Goal: Task Accomplishment & Management: Manage account settings

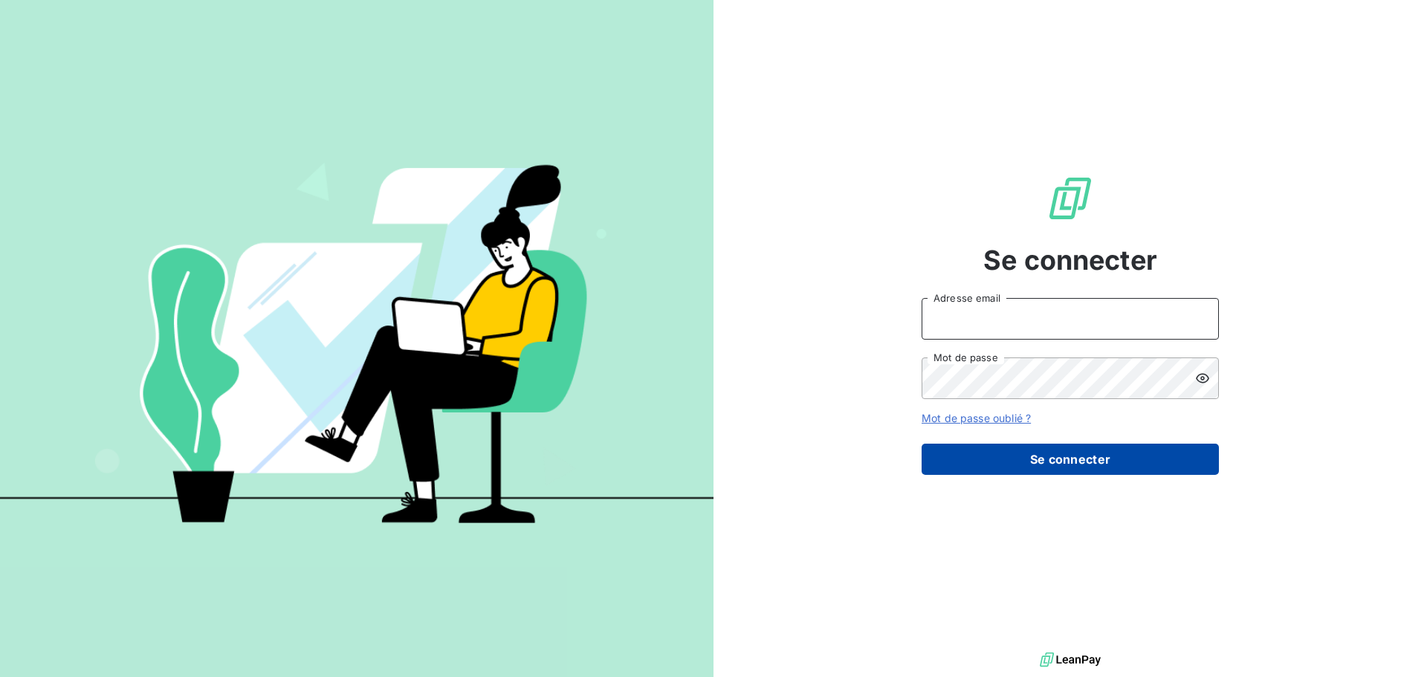
type input "[PERSON_NAME][EMAIL_ADDRESS][DOMAIN_NAME]"
click at [1042, 462] on button "Se connecter" at bounding box center [1069, 459] width 297 height 31
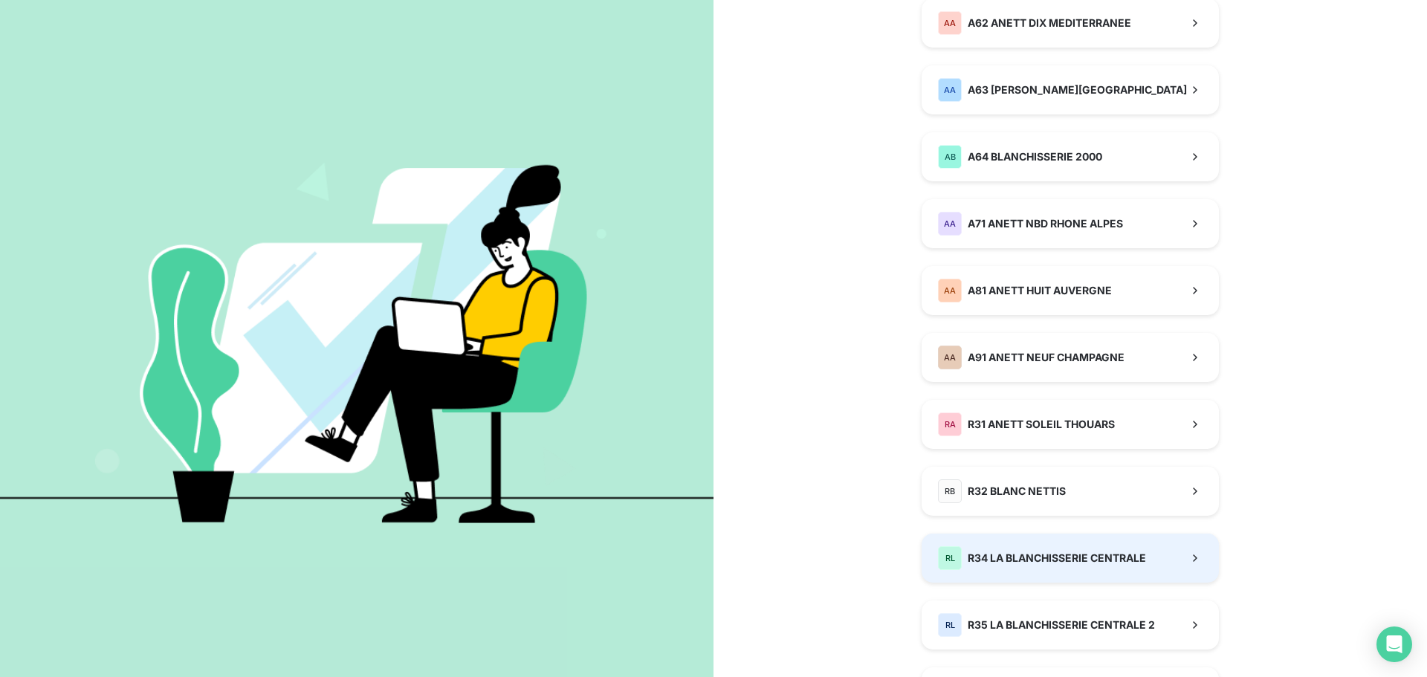
scroll to position [1054, 0]
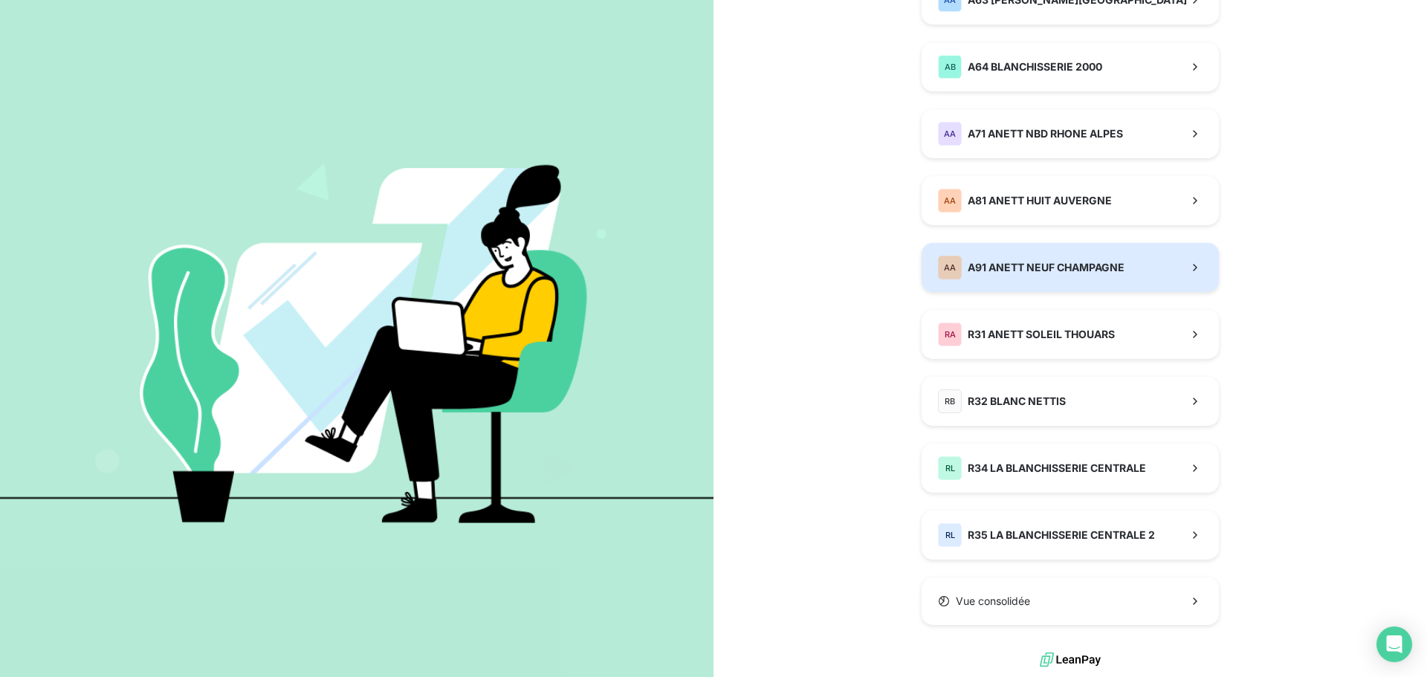
click at [1012, 256] on div "AA A91 ANETT NEUF CHAMPAGNE" at bounding box center [1031, 268] width 186 height 24
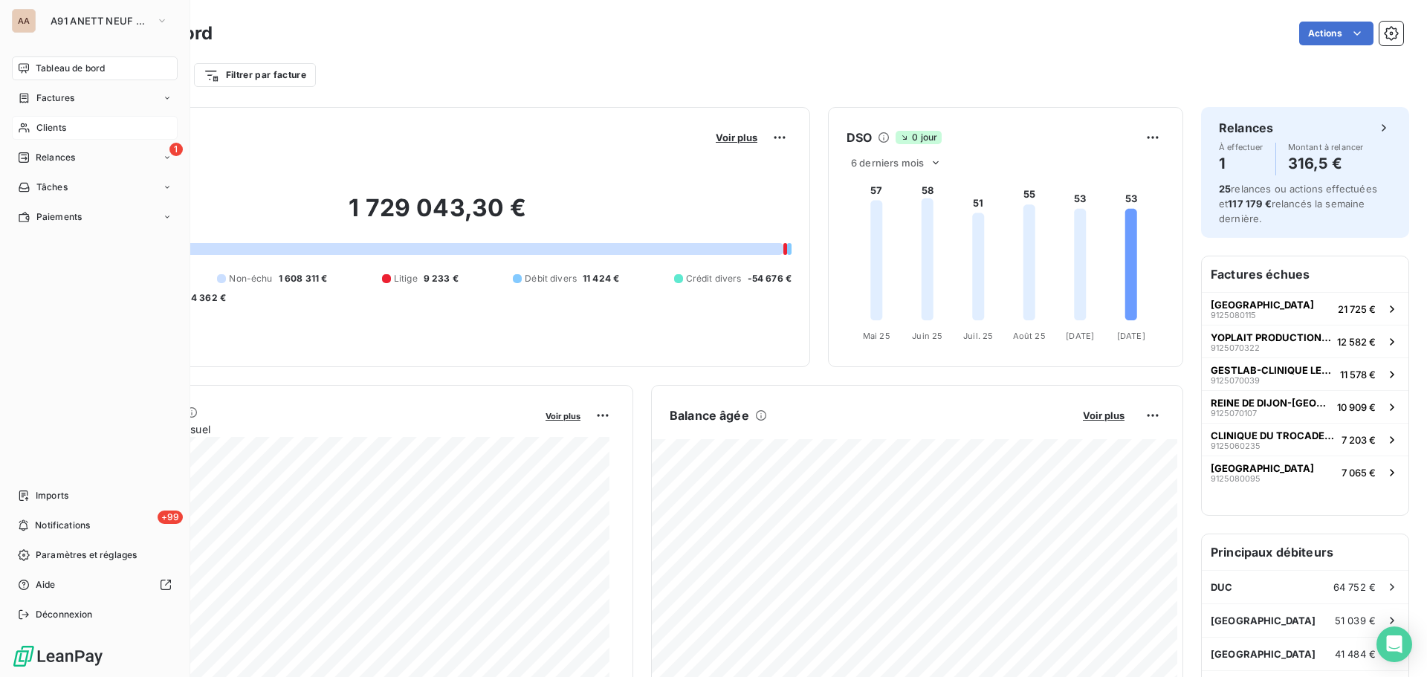
click at [74, 126] on div "Clients" at bounding box center [95, 128] width 166 height 24
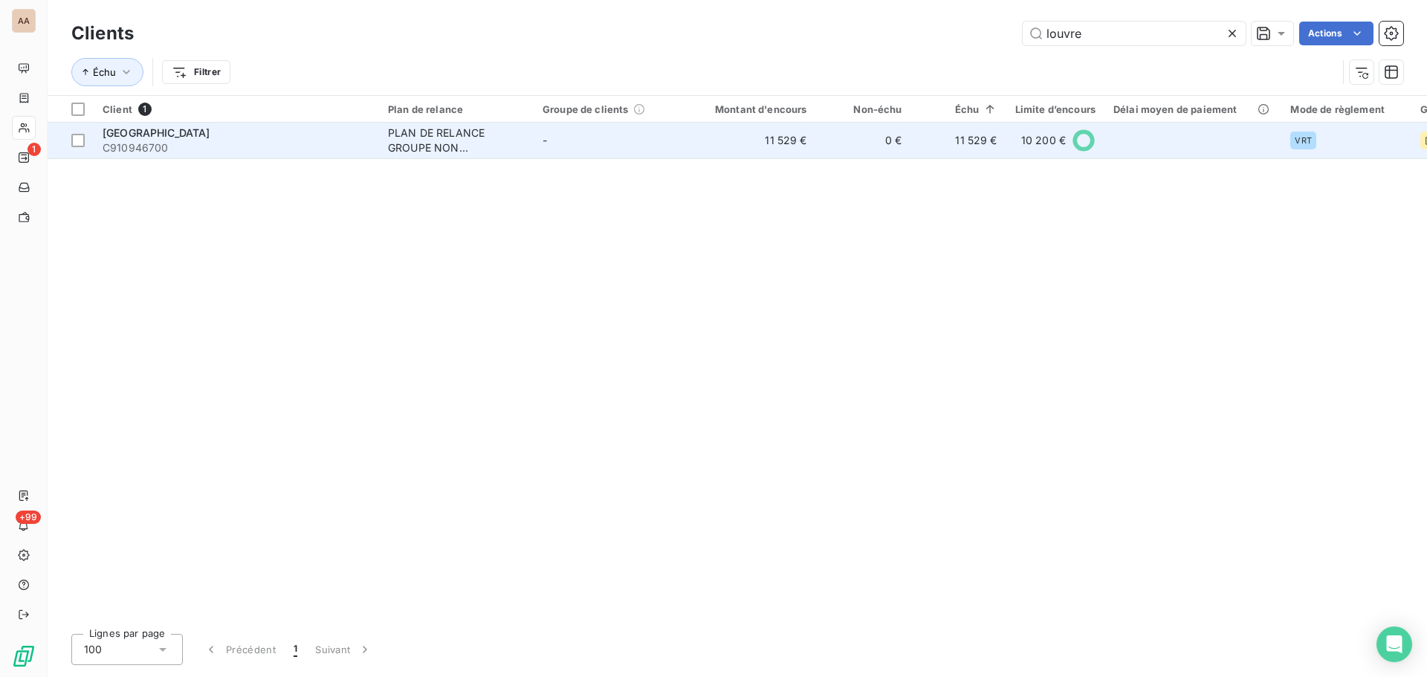
type input "louvre"
click at [261, 137] on div "[GEOGRAPHIC_DATA]" at bounding box center [236, 133] width 267 height 15
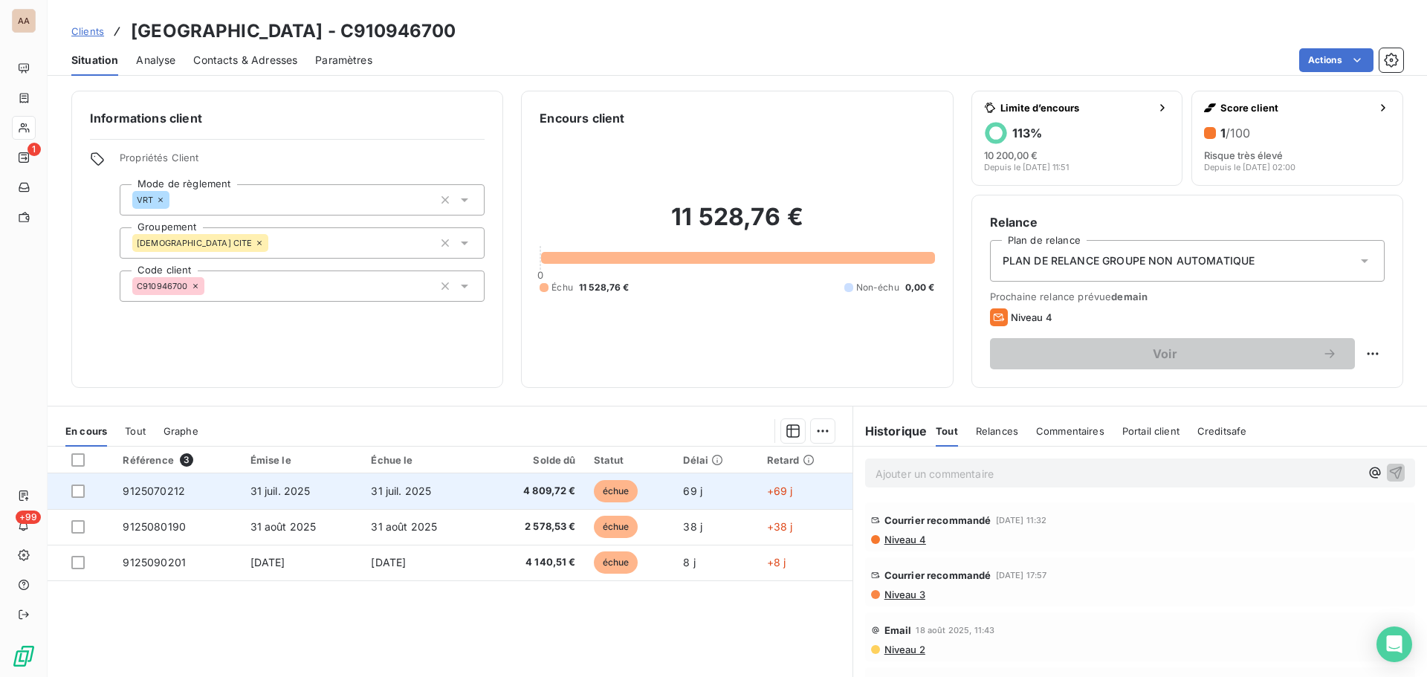
click at [266, 485] on span "31 juil. 2025" at bounding box center [280, 490] width 60 height 13
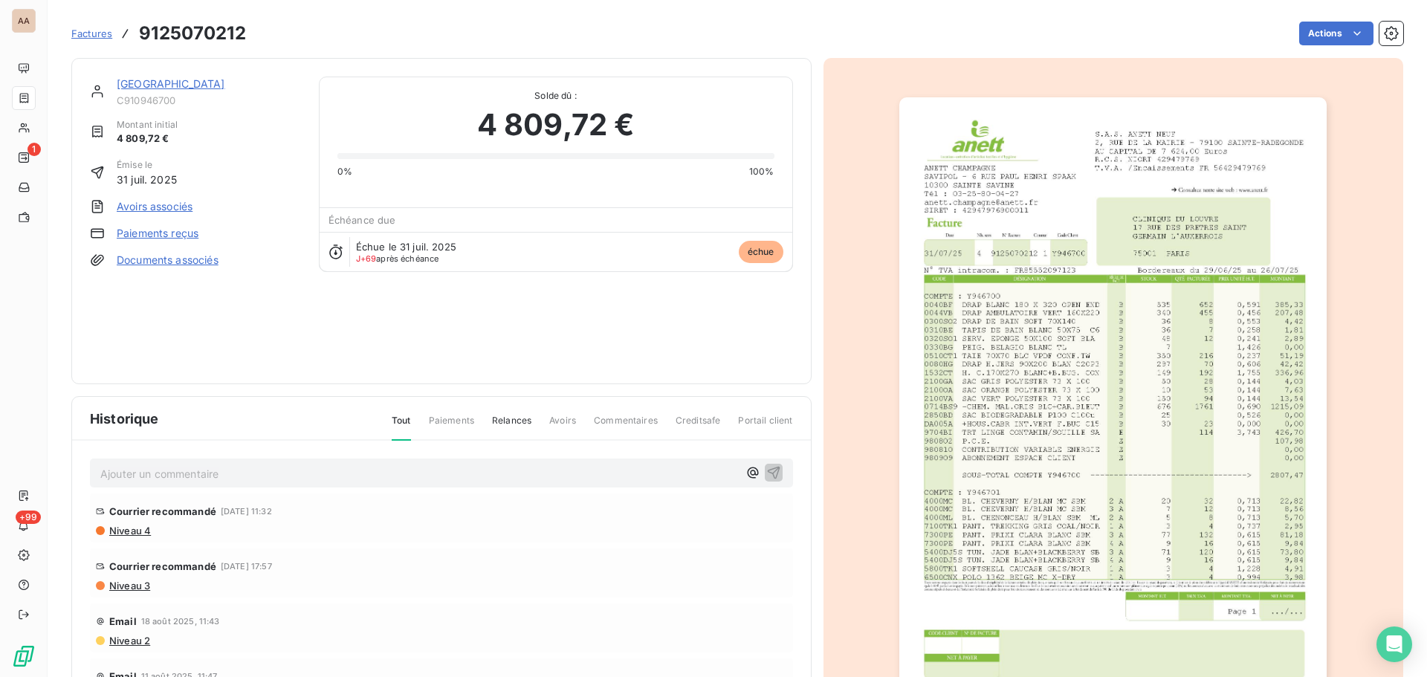
click at [446, 419] on span "Paiements" at bounding box center [451, 426] width 45 height 25
click at [152, 467] on p "Ajouter un commentaire ﻿" at bounding box center [419, 473] width 638 height 19
click at [767, 470] on icon "button" at bounding box center [773, 472] width 13 height 13
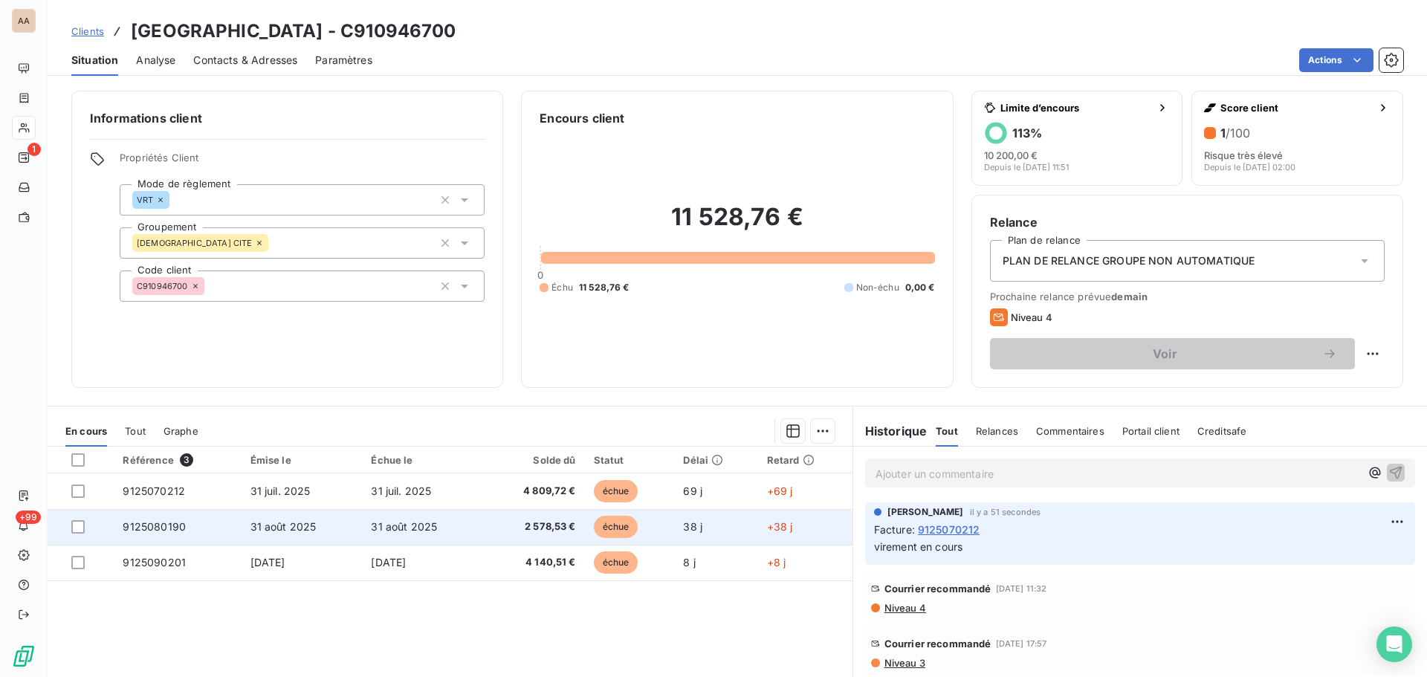
click at [528, 525] on span "2 578,53 €" at bounding box center [533, 526] width 83 height 15
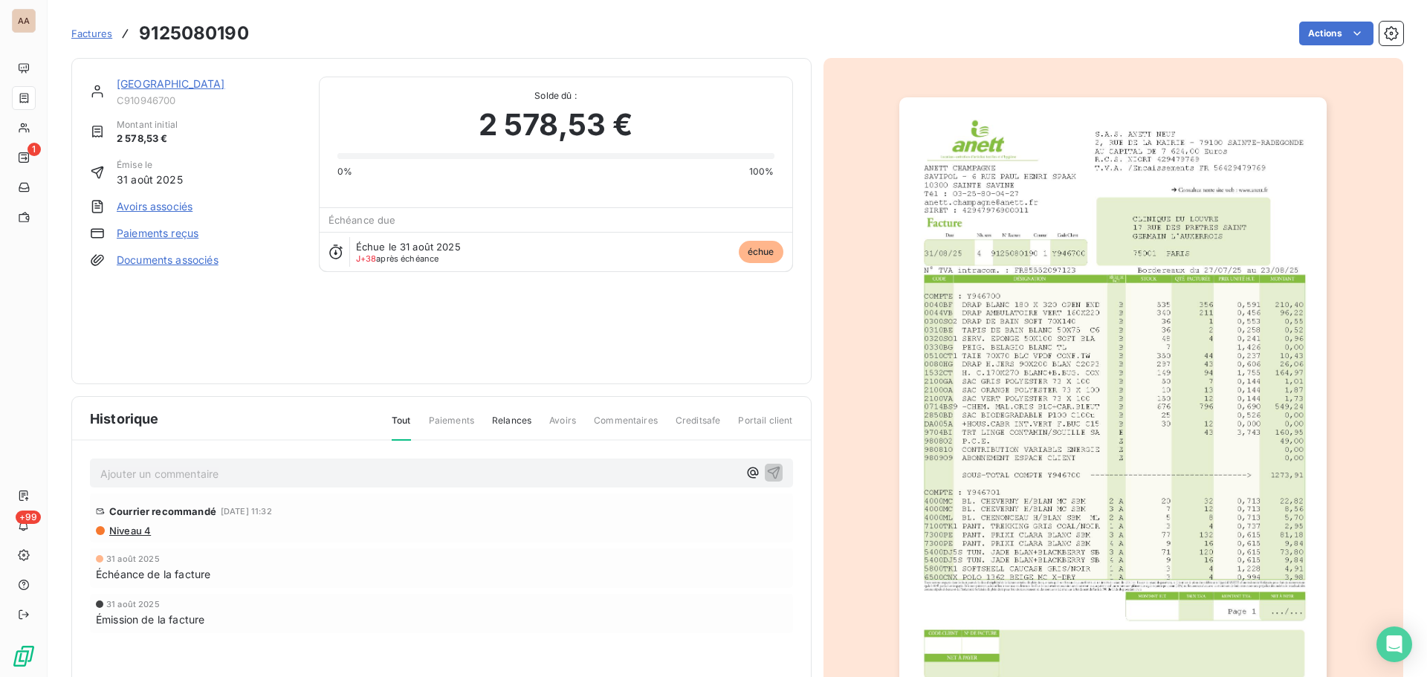
click at [223, 466] on p "Ajouter un commentaire ﻿" at bounding box center [419, 473] width 638 height 19
click at [766, 466] on icon "button" at bounding box center [773, 471] width 15 height 15
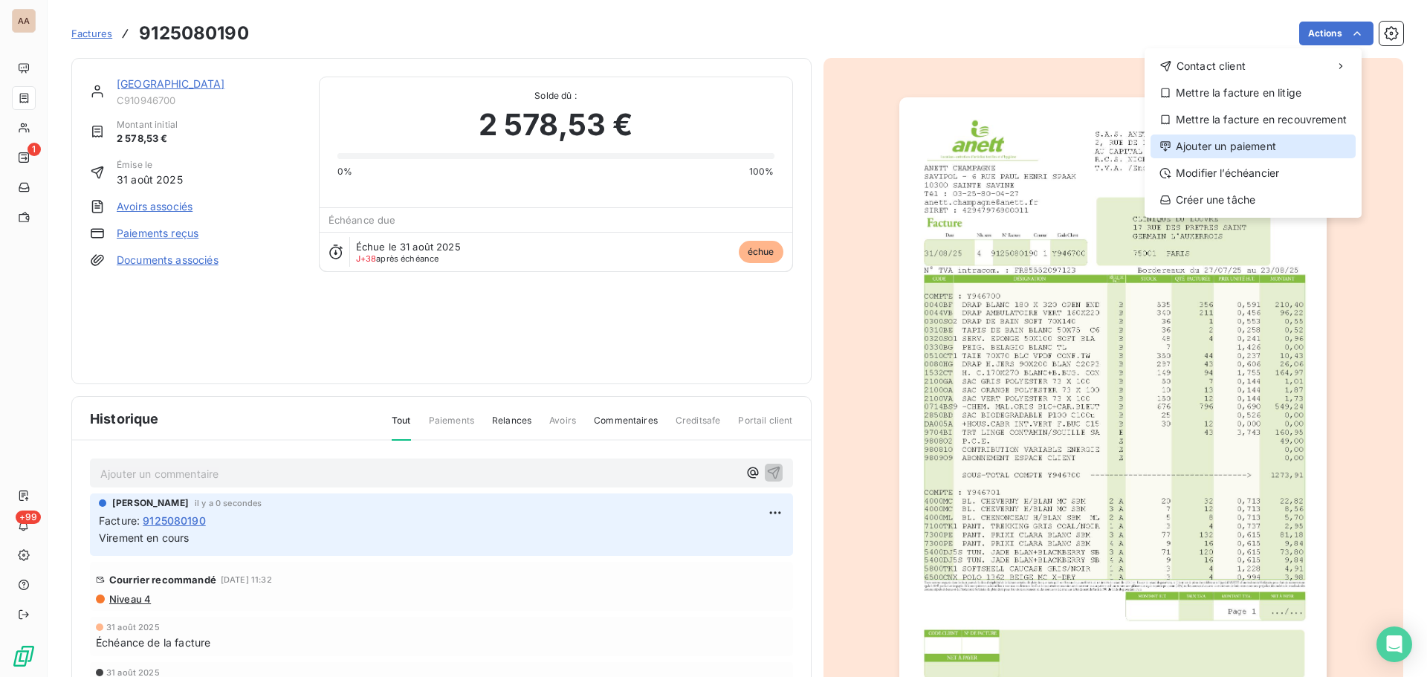
click at [1222, 149] on div "Ajouter un paiement" at bounding box center [1252, 146] width 205 height 24
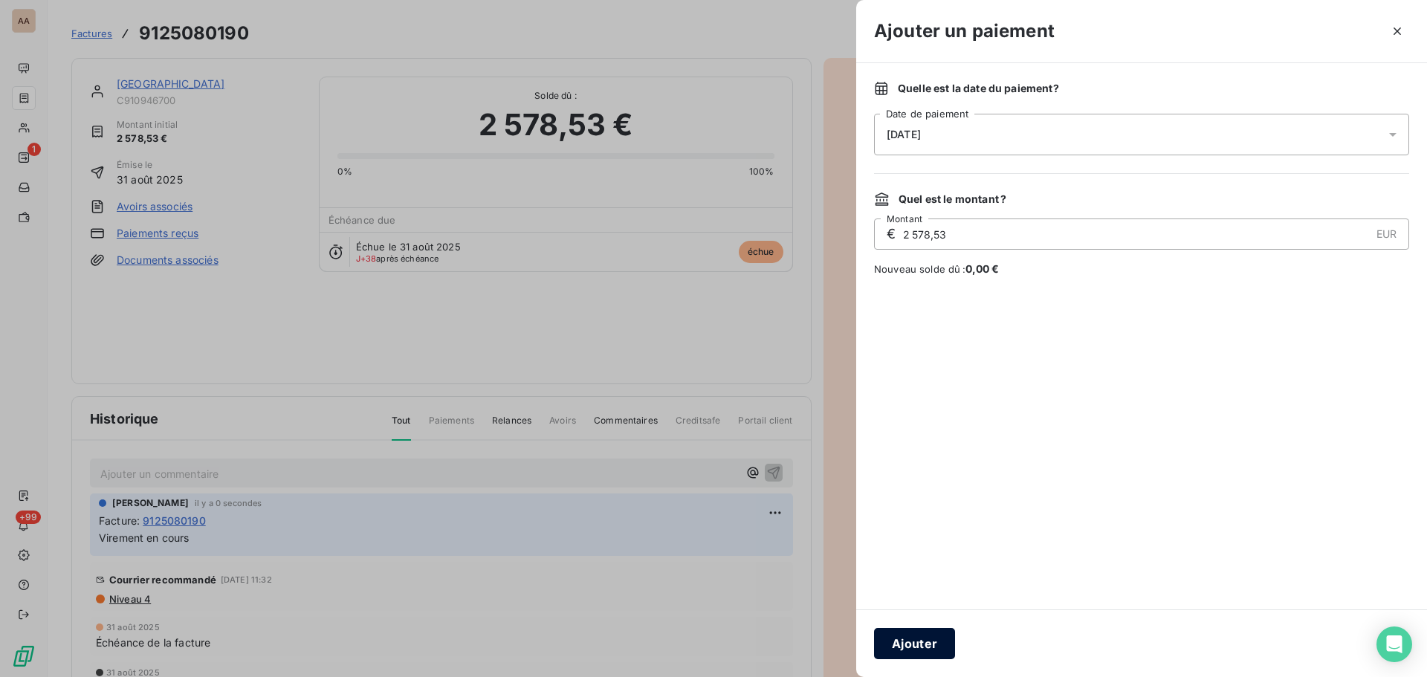
click at [929, 644] on button "Ajouter" at bounding box center [914, 643] width 81 height 31
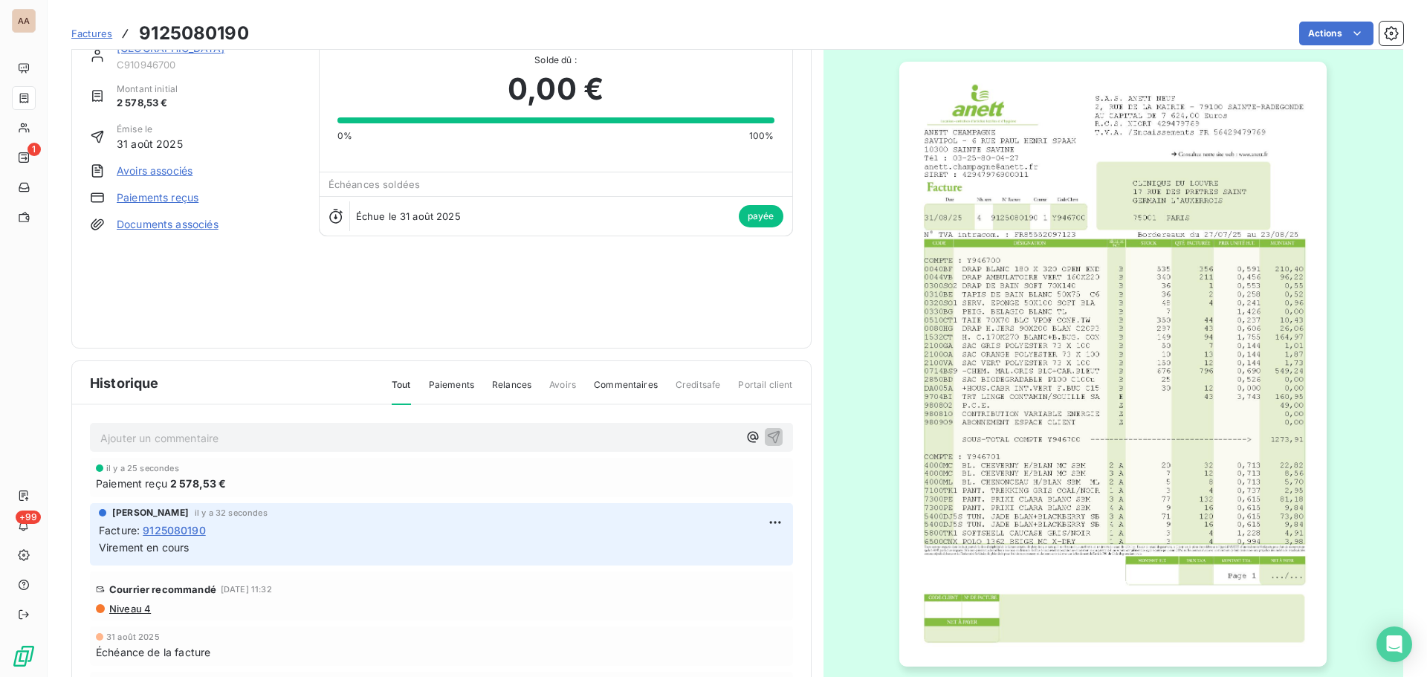
scroll to position [89, 0]
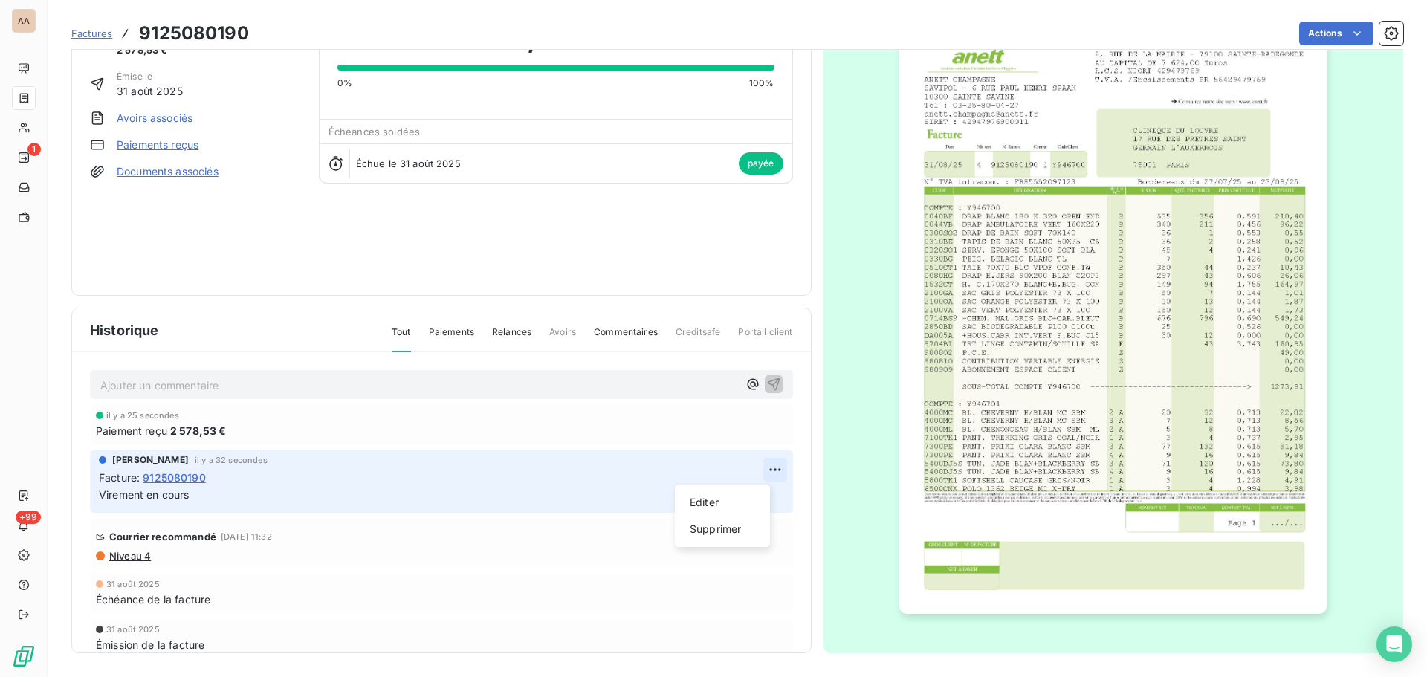
click at [754, 467] on html "AA 1 +99 Factures 9125080190 Actions CLINIQUE DU LOUVRE C910946700 Montant init…" at bounding box center [713, 338] width 1427 height 677
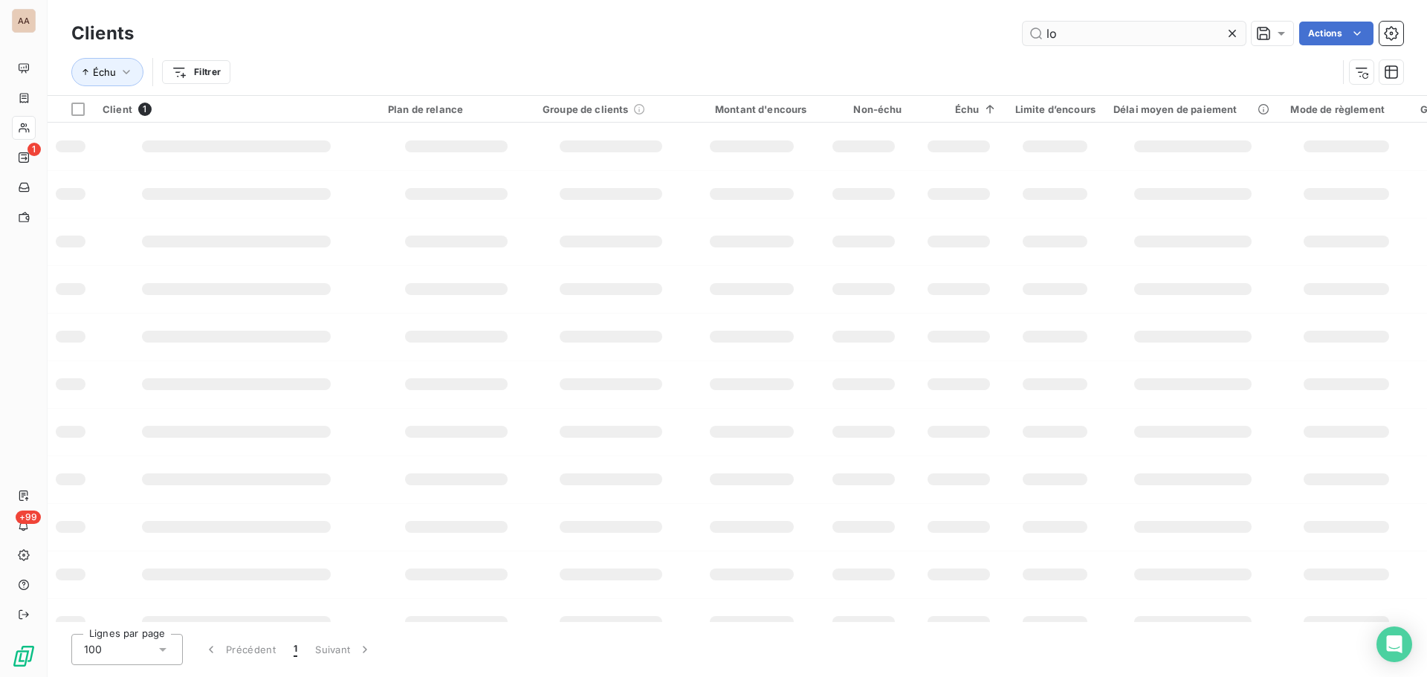
type input "l"
